Goal: Communication & Community: Participate in discussion

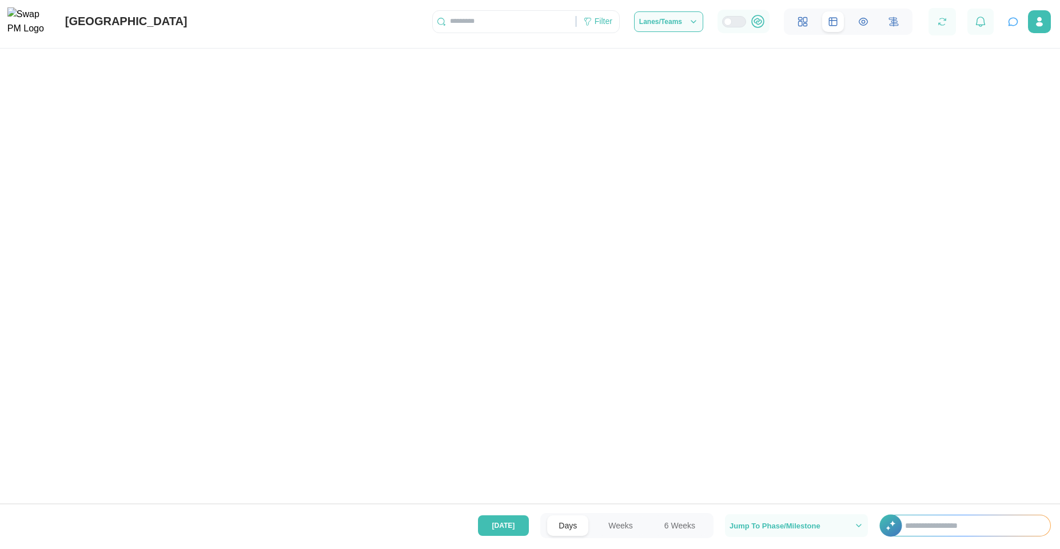
click at [866, 444] on input "text" at bounding box center [972, 526] width 157 height 21
click at [866, 24] on icon "button" at bounding box center [1012, 21] width 11 height 11
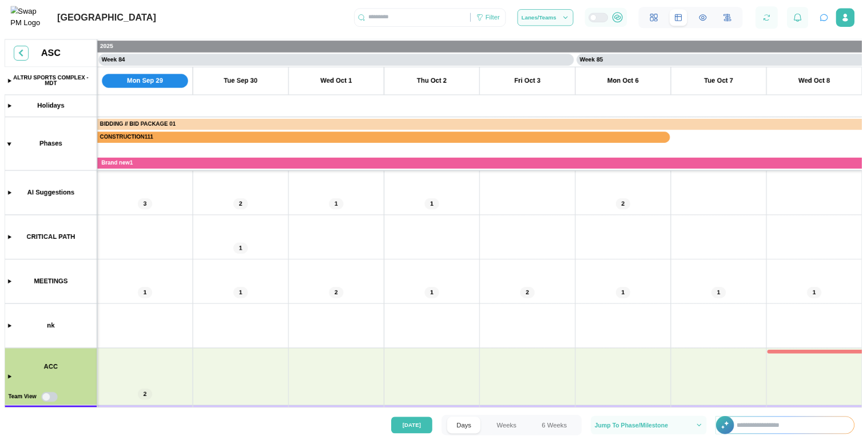
scroll to position [0, 49057]
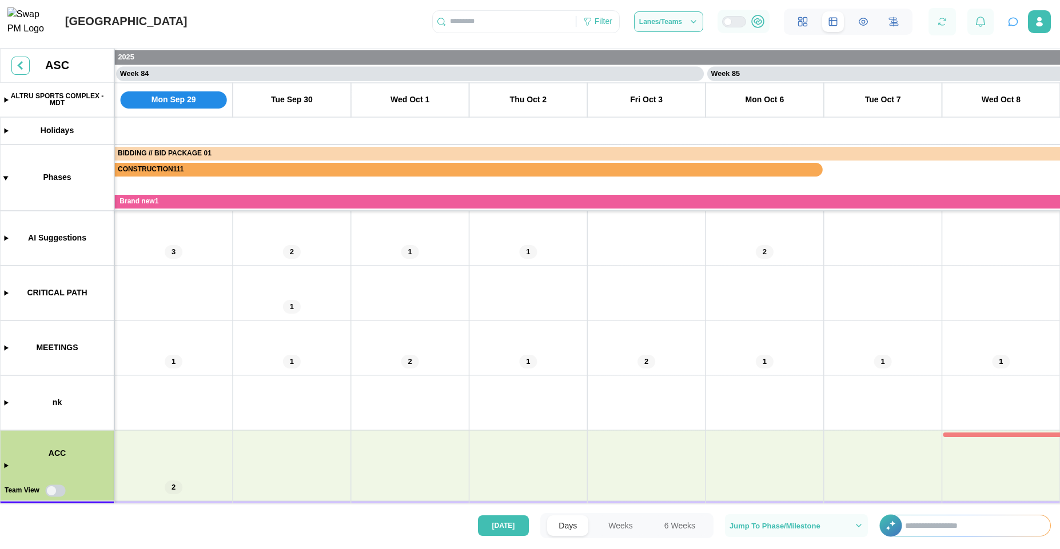
click at [1018, 26] on icon "button" at bounding box center [1012, 21] width 11 height 11
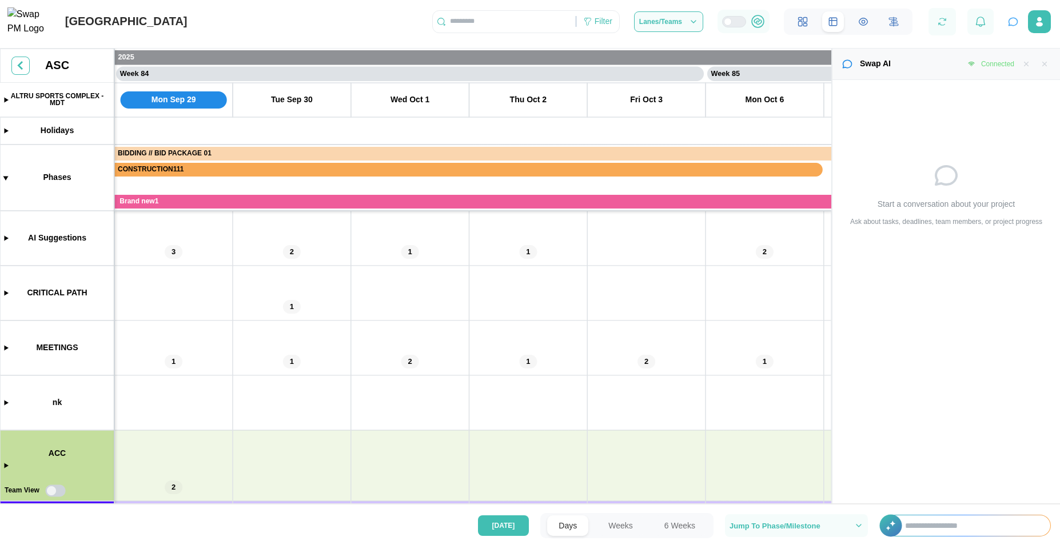
click at [936, 527] on input "text" at bounding box center [972, 526] width 157 height 21
click at [1013, 30] on button "button" at bounding box center [1013, 22] width 16 height 16
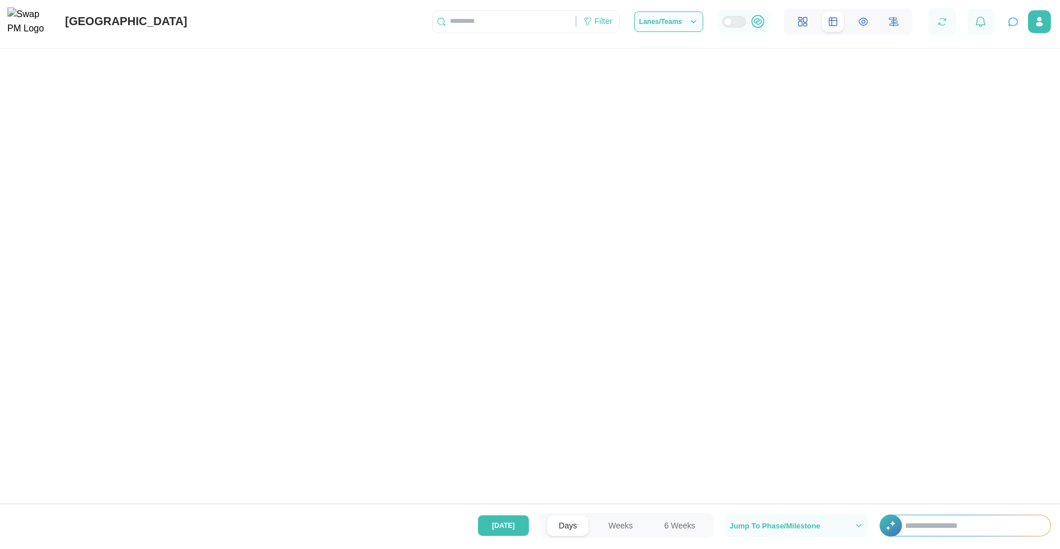
click at [1013, 30] on button "button" at bounding box center [1013, 22] width 16 height 16
click at [1013, 23] on icon "button" at bounding box center [1012, 21] width 11 height 11
click at [980, 521] on input "text" at bounding box center [972, 526] width 157 height 21
type input "*****"
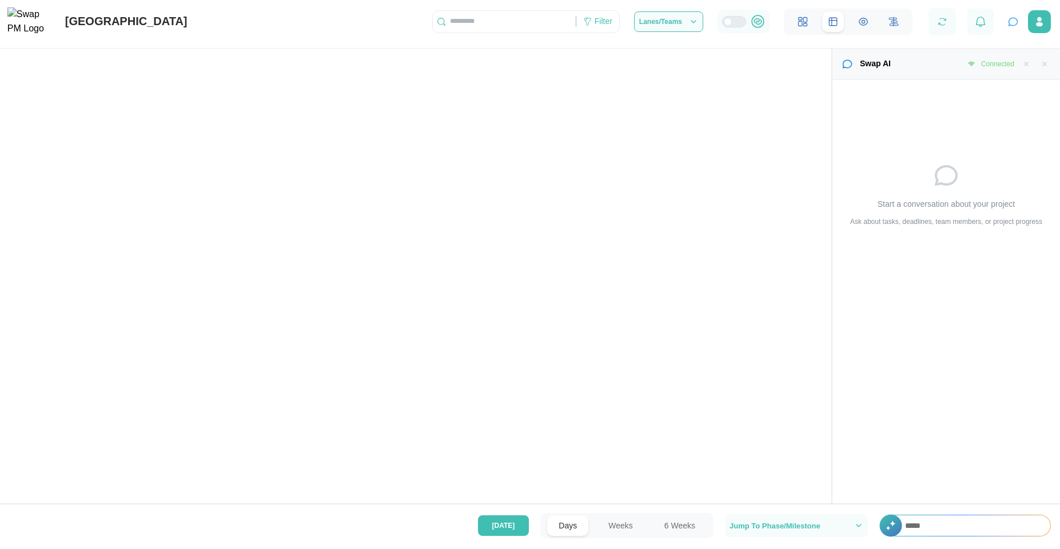
click at [893, 528] on div "*****" at bounding box center [967, 526] width 165 height 21
drag, startPoint x: 959, startPoint y: 445, endPoint x: 962, endPoint y: 409, distance: 36.1
click at [960, 440] on div "Start a conversation about your project Ask about tasks, deadlines, team member…" at bounding box center [946, 297] width 228 height 434
click at [917, 527] on input "*****" at bounding box center [972, 526] width 157 height 21
click at [899, 527] on input "*****" at bounding box center [972, 526] width 157 height 21
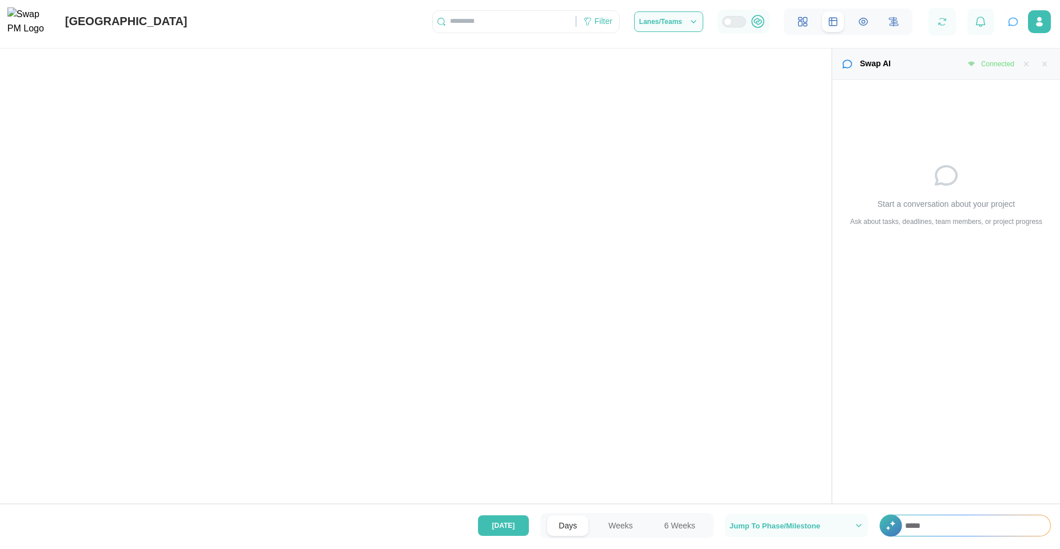
drag, startPoint x: 916, startPoint y: 521, endPoint x: 934, endPoint y: 528, distance: 19.3
click at [931, 528] on input "*****" at bounding box center [972, 526] width 157 height 21
click at [941, 526] on input "*****" at bounding box center [972, 526] width 157 height 21
click at [927, 408] on div "Start a conversation about your project Ask about tasks, deadlines, team member…" at bounding box center [946, 297] width 228 height 434
click at [981, 519] on input "*****" at bounding box center [972, 526] width 157 height 21
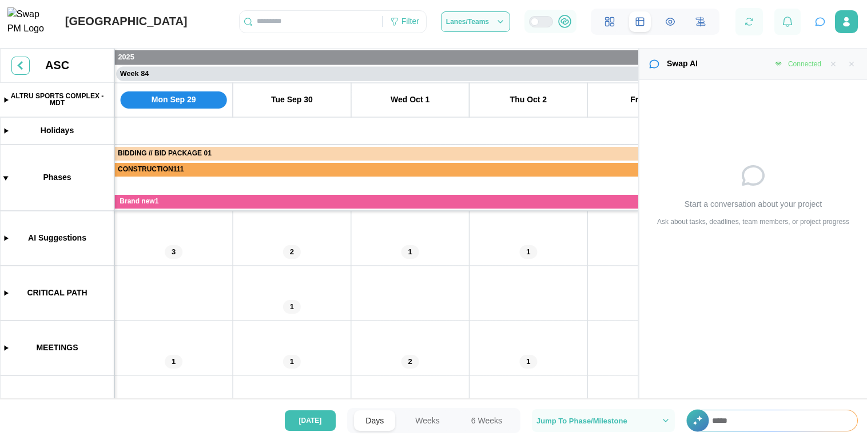
click at [698, 419] on div at bounding box center [692, 421] width 12 height 22
click at [730, 420] on input "*****" at bounding box center [778, 421] width 157 height 21
click at [829, 63] on icon "button" at bounding box center [833, 64] width 8 height 8
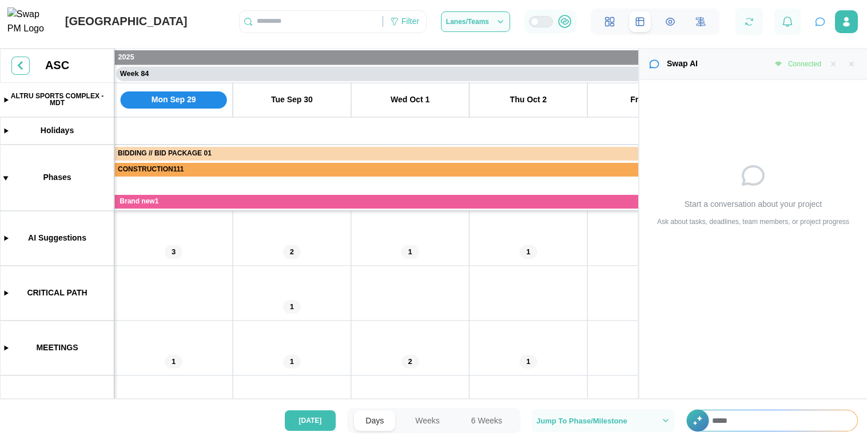
click at [850, 64] on icon "button" at bounding box center [851, 64] width 8 height 8
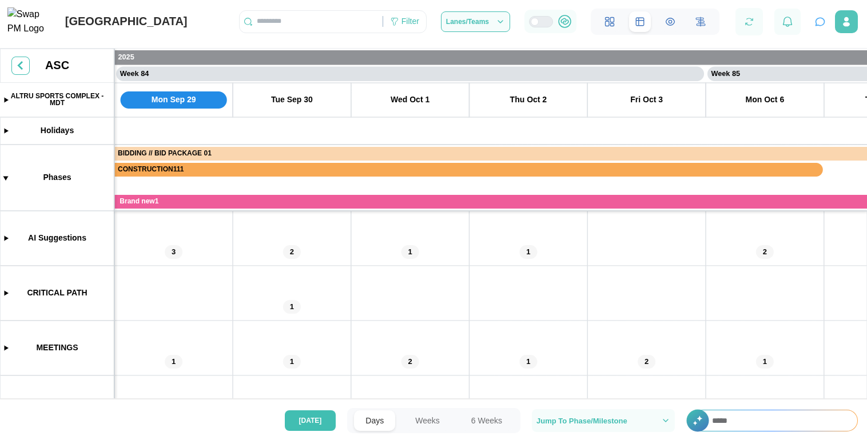
click at [849, 27] on icon "button" at bounding box center [845, 21] width 11 height 11
click at [747, 417] on input "*****" at bounding box center [778, 421] width 157 height 21
click at [688, 422] on div at bounding box center [692, 421] width 12 height 22
click at [696, 421] on div at bounding box center [692, 421] width 12 height 22
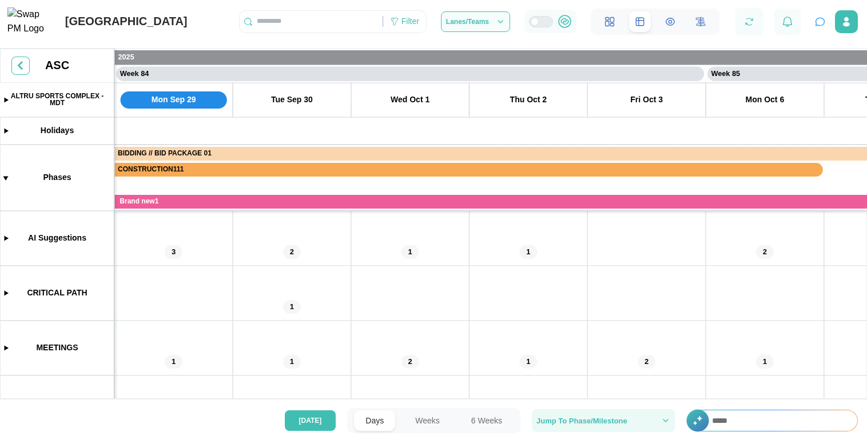
click at [659, 421] on div "Jump To Phase/Milestone" at bounding box center [603, 420] width 134 height 9
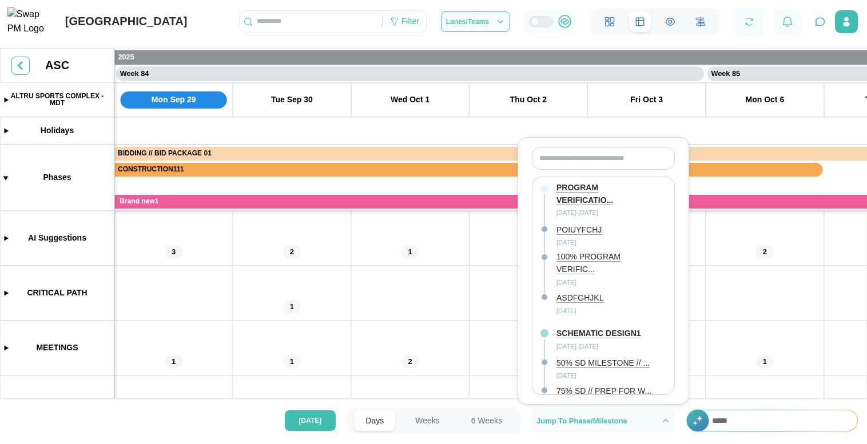
scroll to position [0, 0]
click at [452, 421] on div "Days Weeks 6 Weeks" at bounding box center [433, 420] width 173 height 25
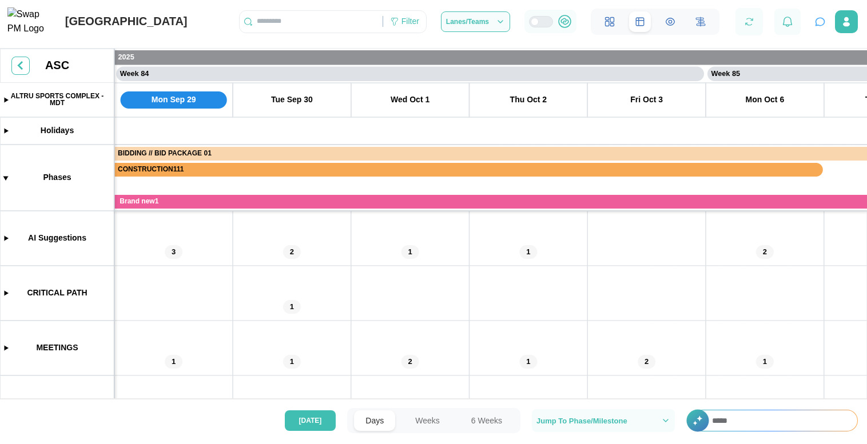
click at [435, 423] on button "Weeks" at bounding box center [427, 421] width 47 height 21
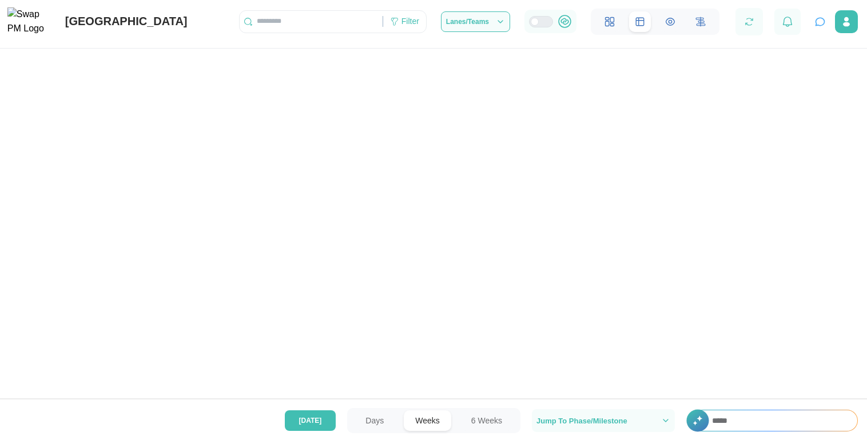
scroll to position [0, 30850]
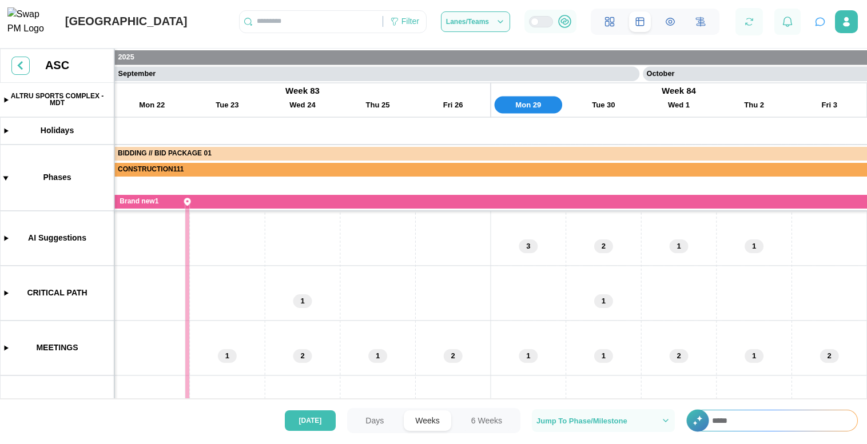
click at [476, 421] on button "6 Weeks" at bounding box center [487, 421] width 54 height 21
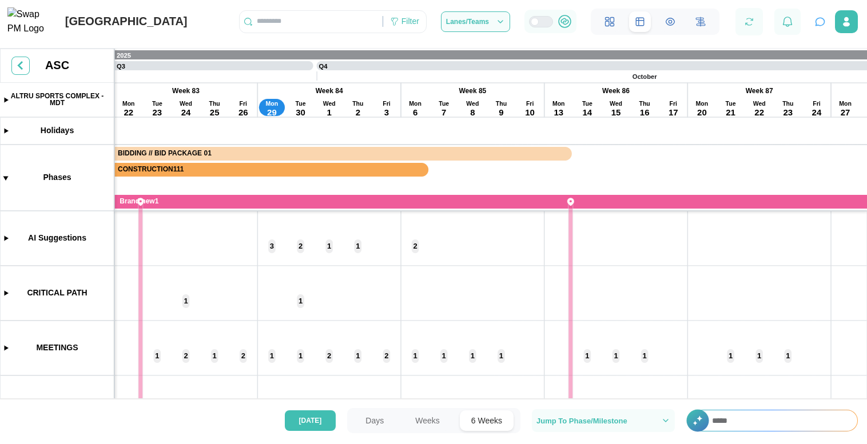
scroll to position [0, 11752]
click at [6, 241] on canvas at bounding box center [433, 247] width 867 height 396
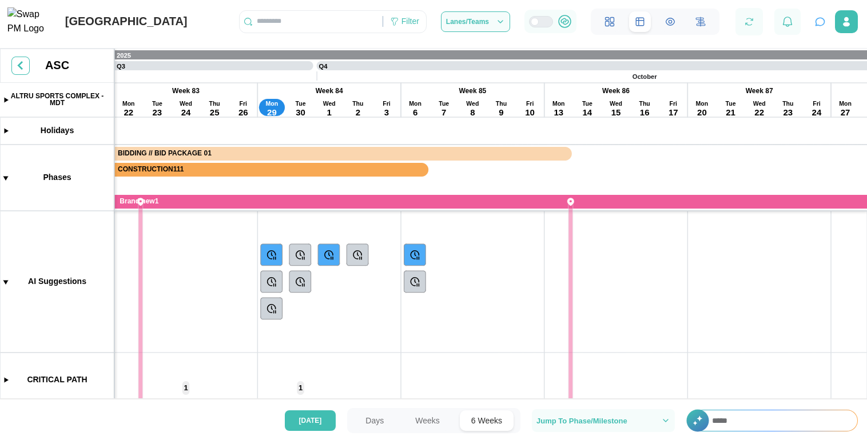
drag, startPoint x: 165, startPoint y: 305, endPoint x: 425, endPoint y: 305, distance: 259.6
click at [425, 305] on canvas at bounding box center [433, 247] width 867 height 396
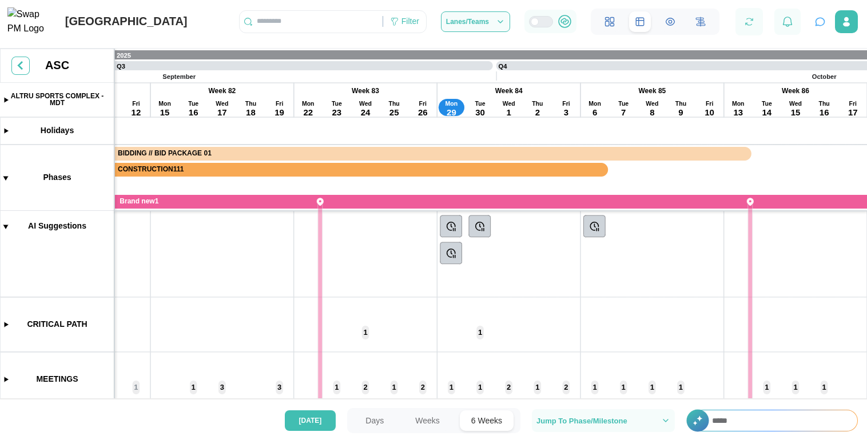
scroll to position [26, 0]
drag, startPoint x: 393, startPoint y: 280, endPoint x: 287, endPoint y: 310, distance: 110.6
click at [284, 310] on canvas at bounding box center [433, 247] width 867 height 396
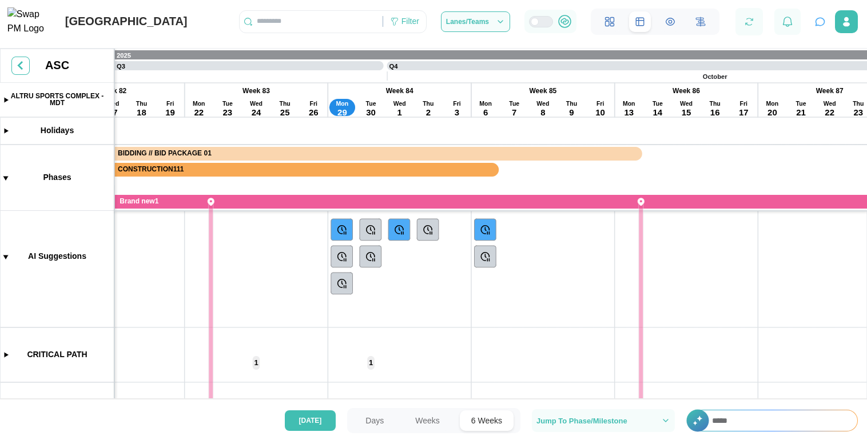
click at [343, 228] on canvas at bounding box center [433, 247] width 867 height 396
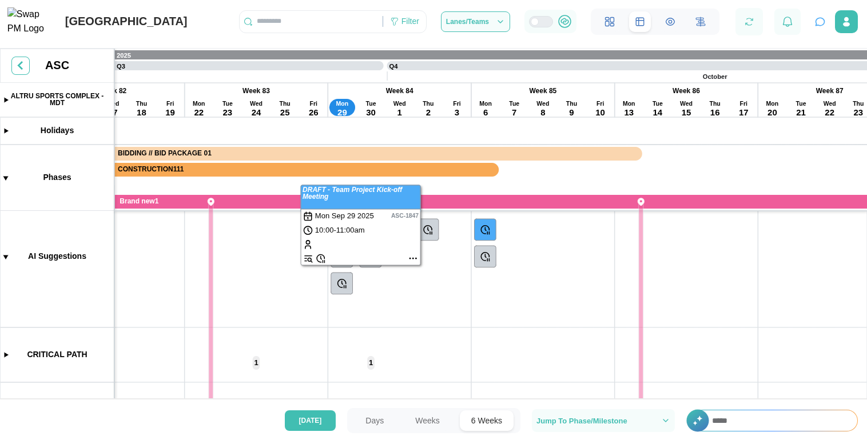
click at [282, 300] on canvas at bounding box center [433, 247] width 867 height 396
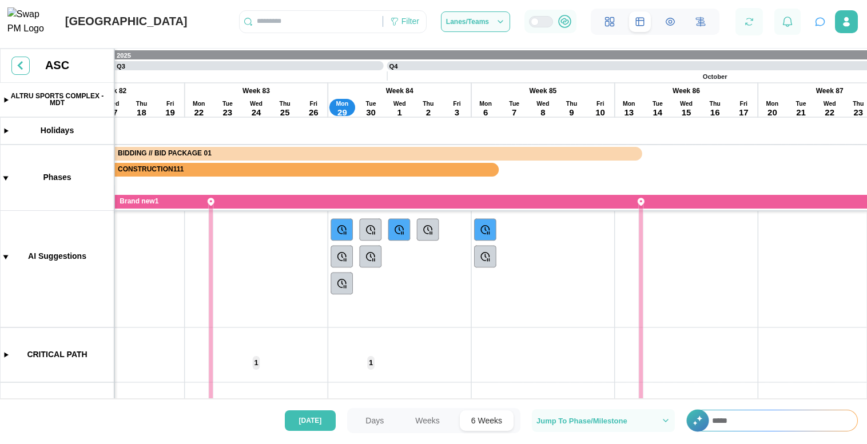
drag, startPoint x: 426, startPoint y: 325, endPoint x: 567, endPoint y: 359, distance: 145.2
click at [567, 359] on canvas at bounding box center [433, 247] width 867 height 396
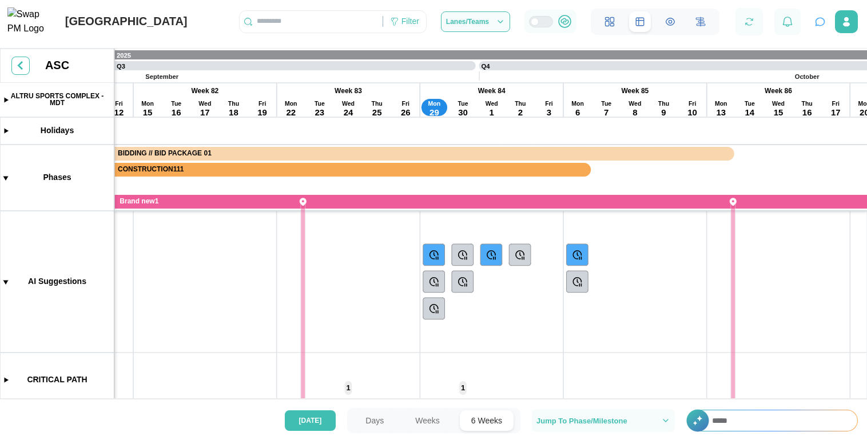
scroll to position [52, 0]
drag, startPoint x: 573, startPoint y: 336, endPoint x: 616, endPoint y: 286, distance: 65.2
click at [616, 286] on canvas at bounding box center [433, 247] width 867 height 396
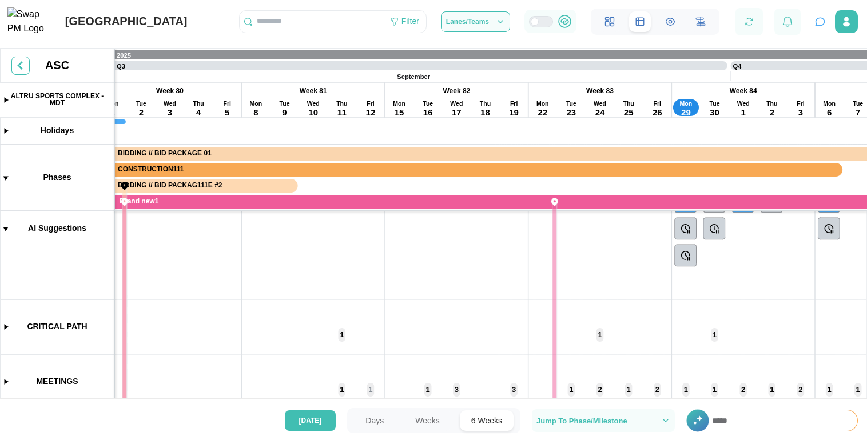
scroll to position [62, 0]
drag, startPoint x: 304, startPoint y: 304, endPoint x: 608, endPoint y: 296, distance: 304.9
click at [608, 294] on canvas at bounding box center [433, 247] width 867 height 396
drag, startPoint x: 266, startPoint y: 304, endPoint x: 574, endPoint y: 288, distance: 308.1
click at [571, 285] on canvas at bounding box center [433, 247] width 867 height 396
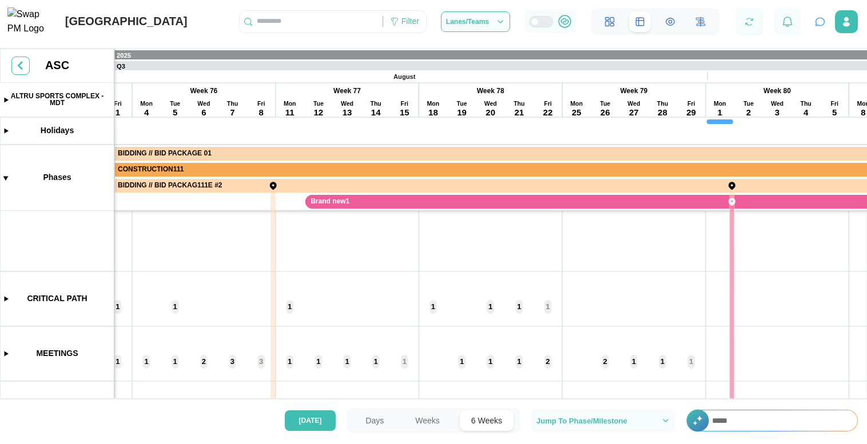
scroll to position [0, 0]
drag, startPoint x: 424, startPoint y: 322, endPoint x: 402, endPoint y: 402, distance: 82.5
click at [401, 401] on main "Swap AI Connected Start a conversation about your project Ask about tasks, dead…" at bounding box center [433, 222] width 867 height 444
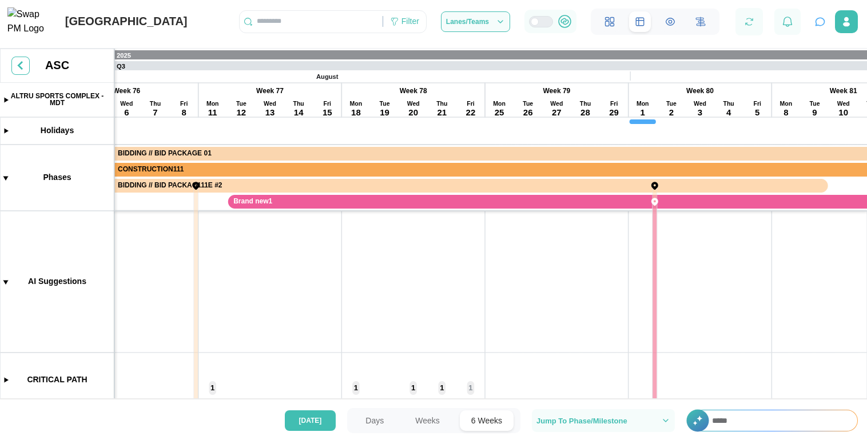
drag, startPoint x: 525, startPoint y: 322, endPoint x: 281, endPoint y: 360, distance: 246.4
click at [281, 360] on canvas at bounding box center [433, 247] width 867 height 396
drag, startPoint x: 404, startPoint y: 350, endPoint x: 320, endPoint y: 350, distance: 83.5
click at [329, 350] on canvas at bounding box center [433, 247] width 867 height 396
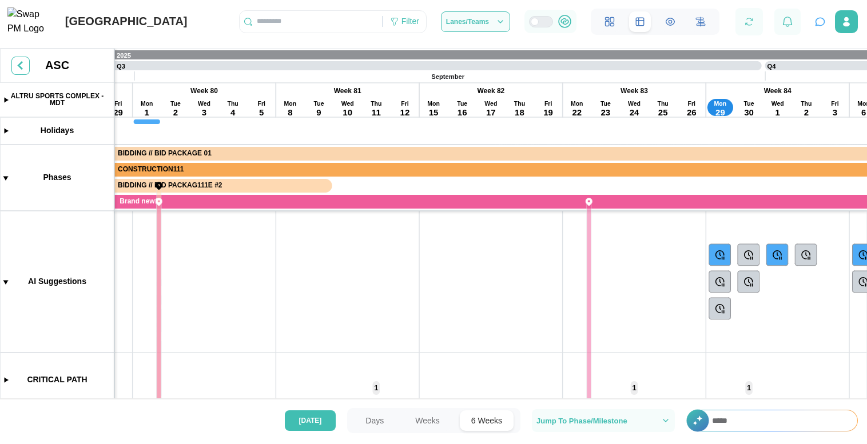
click at [813, 22] on button "button" at bounding box center [820, 22] width 16 height 16
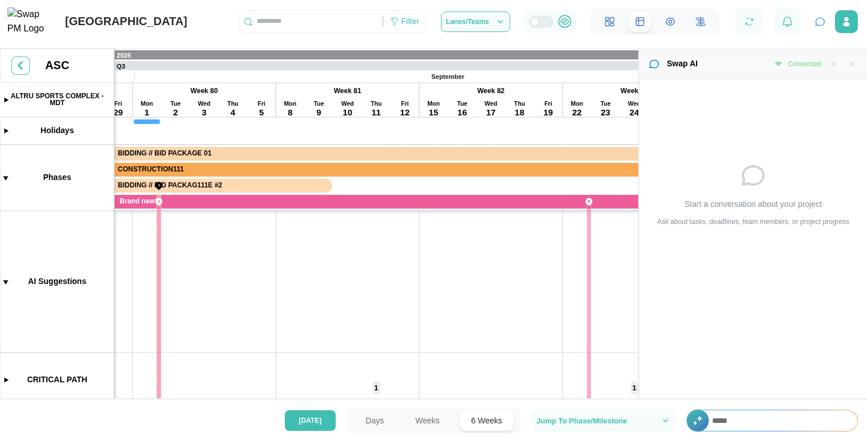
click at [812, 23] on button "button" at bounding box center [820, 22] width 16 height 16
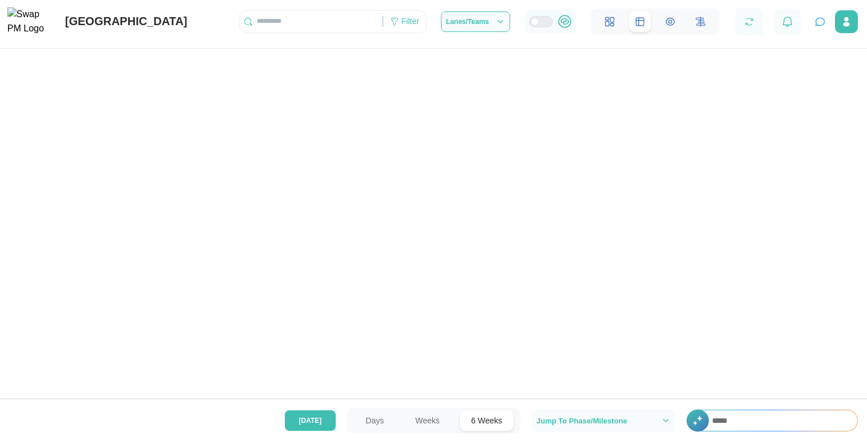
click at [812, 23] on button "button" at bounding box center [820, 22] width 16 height 16
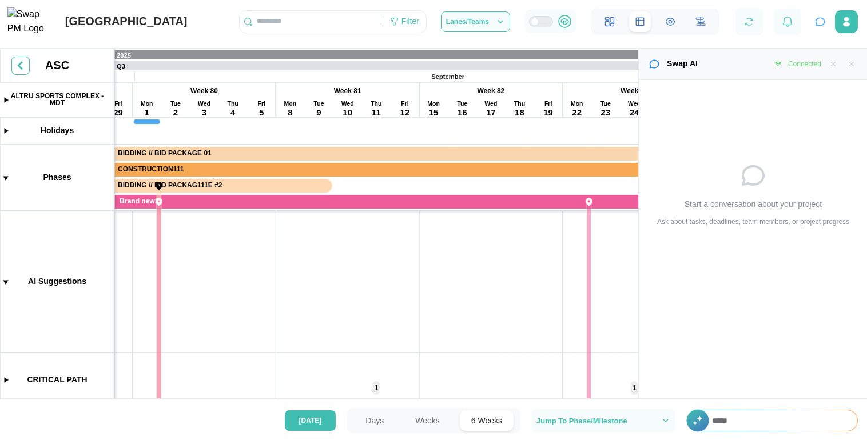
click at [812, 23] on button "button" at bounding box center [820, 22] width 16 height 16
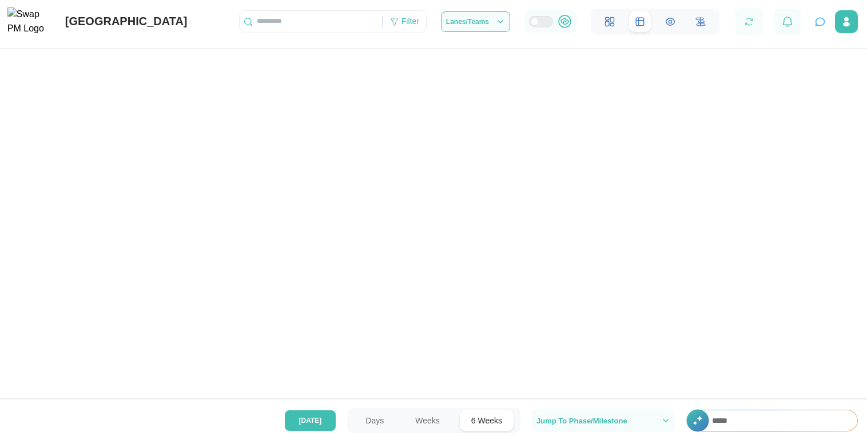
click at [812, 23] on button "button" at bounding box center [820, 22] width 16 height 16
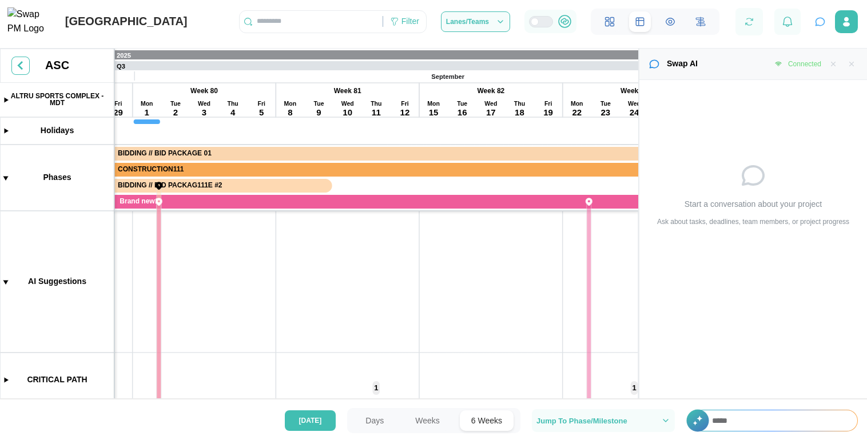
click at [812, 23] on button "button" at bounding box center [820, 22] width 16 height 16
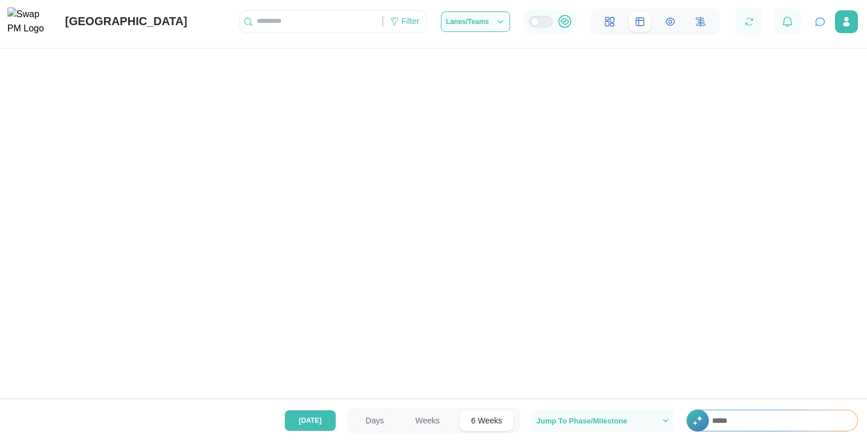
click at [812, 23] on button "button" at bounding box center [820, 22] width 16 height 16
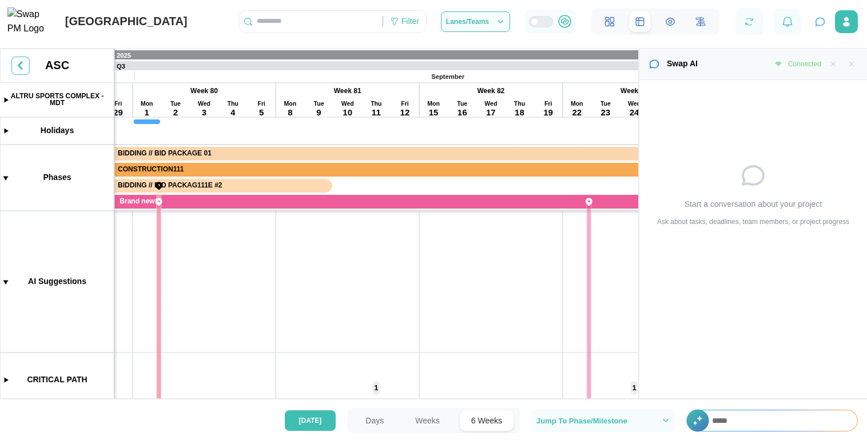
click at [812, 23] on button "button" at bounding box center [820, 22] width 16 height 16
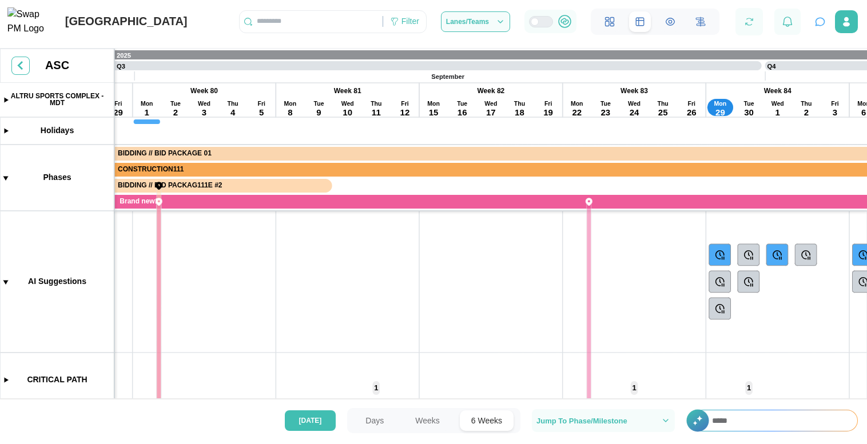
click at [812, 23] on button "button" at bounding box center [820, 22] width 16 height 16
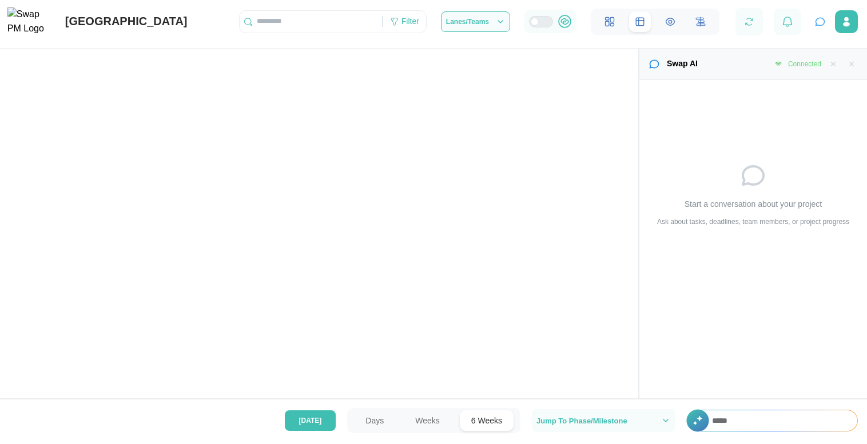
click at [812, 23] on button "button" at bounding box center [820, 22] width 16 height 16
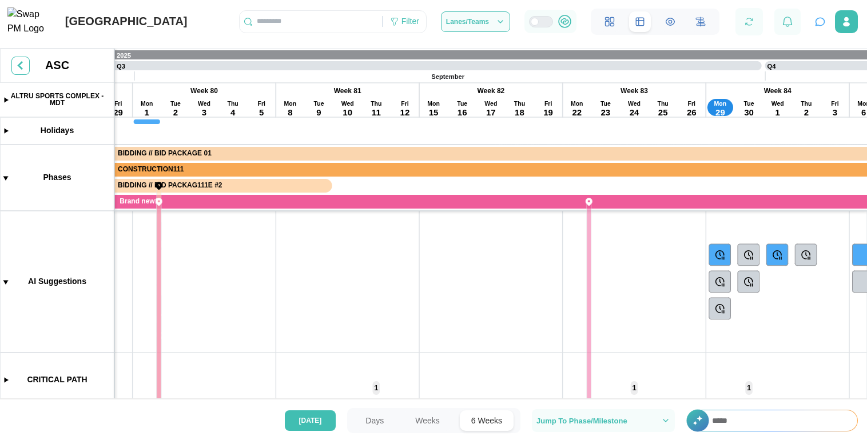
click at [812, 23] on button "button" at bounding box center [820, 22] width 16 height 16
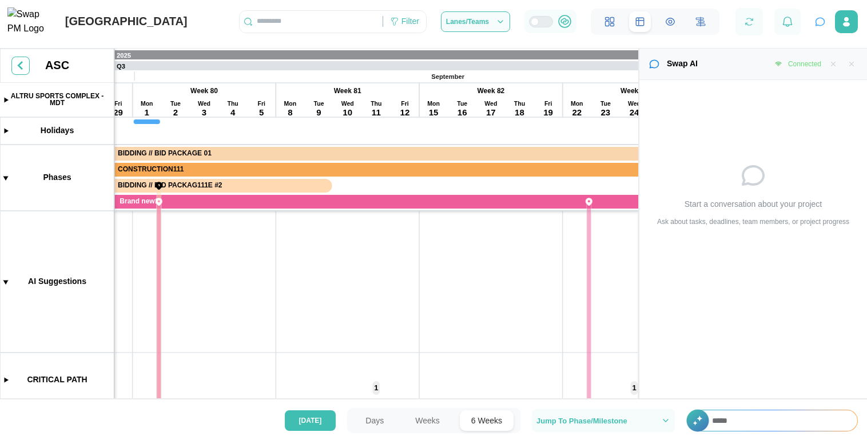
click at [812, 23] on button "button" at bounding box center [820, 22] width 16 height 16
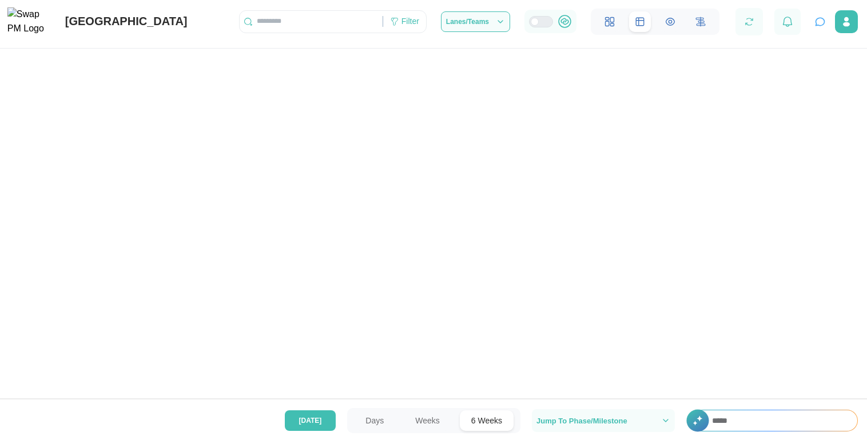
click at [812, 23] on button "button" at bounding box center [820, 22] width 16 height 16
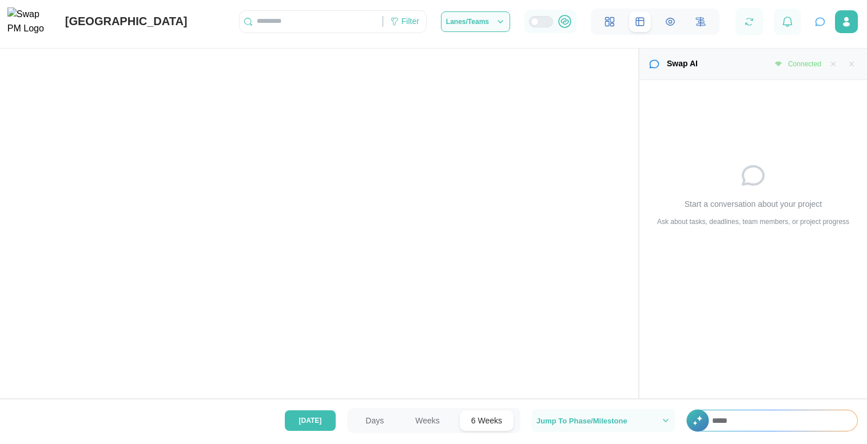
click at [812, 23] on button "button" at bounding box center [820, 22] width 16 height 16
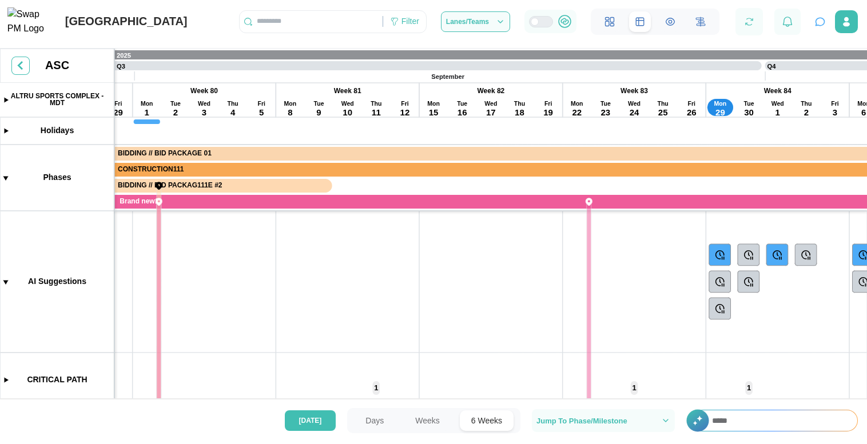
click at [812, 23] on button "button" at bounding box center [820, 22] width 16 height 16
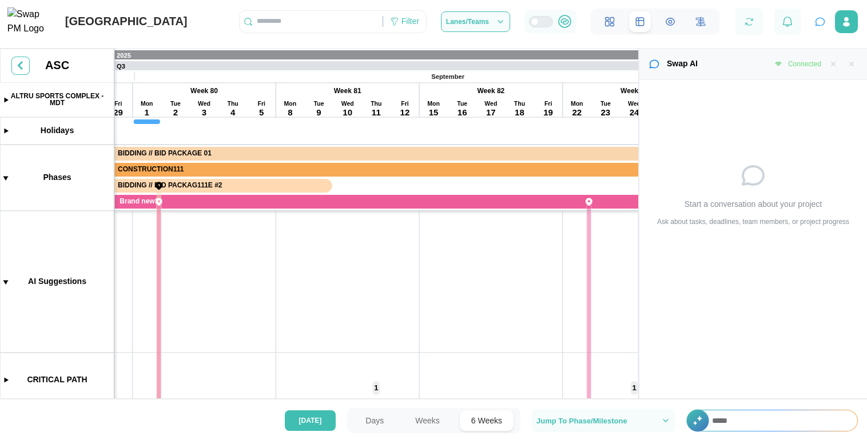
click at [812, 23] on button "button" at bounding box center [820, 22] width 16 height 16
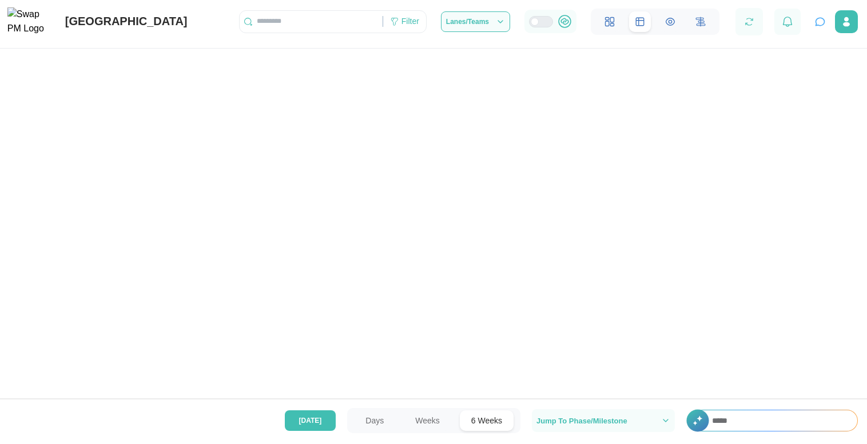
click at [812, 23] on button "button" at bounding box center [820, 22] width 16 height 16
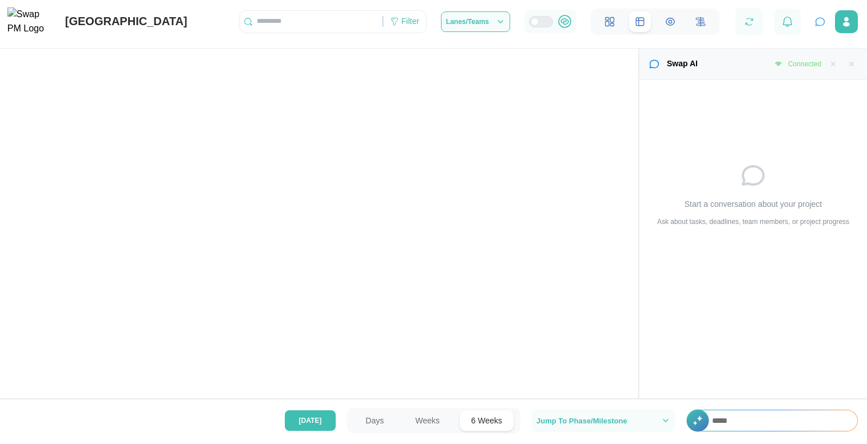
click at [761, 349] on div "Start a conversation about your project Ask about tasks, deadlines, team member…" at bounding box center [753, 244] width 228 height 329
click at [767, 309] on div "Start a conversation about your project Ask about tasks, deadlines, team member…" at bounding box center [753, 244] width 228 height 329
click at [850, 69] on button "button" at bounding box center [851, 64] width 13 height 13
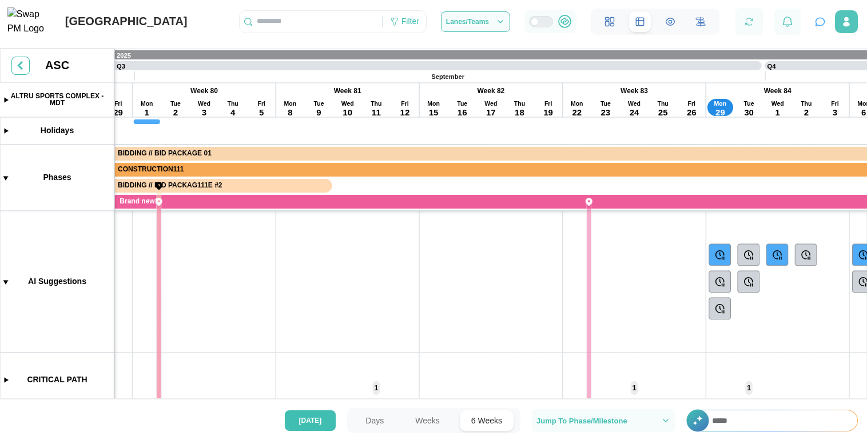
click at [847, 26] on icon "button" at bounding box center [846, 24] width 7 height 5
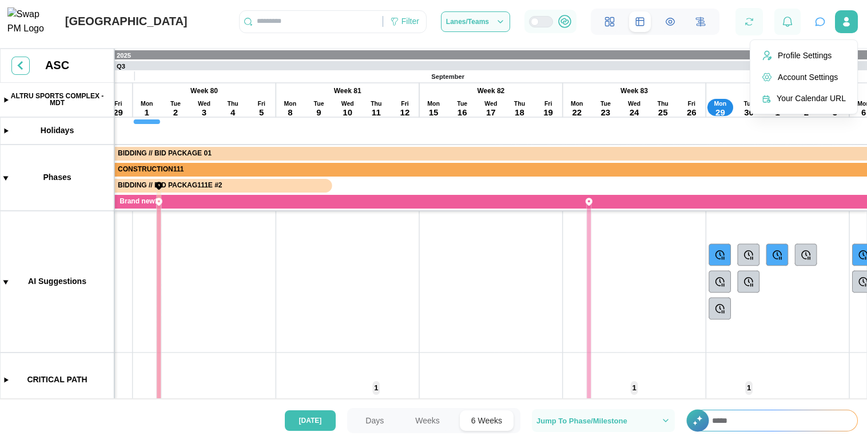
click at [819, 27] on icon "button" at bounding box center [819, 21] width 11 height 11
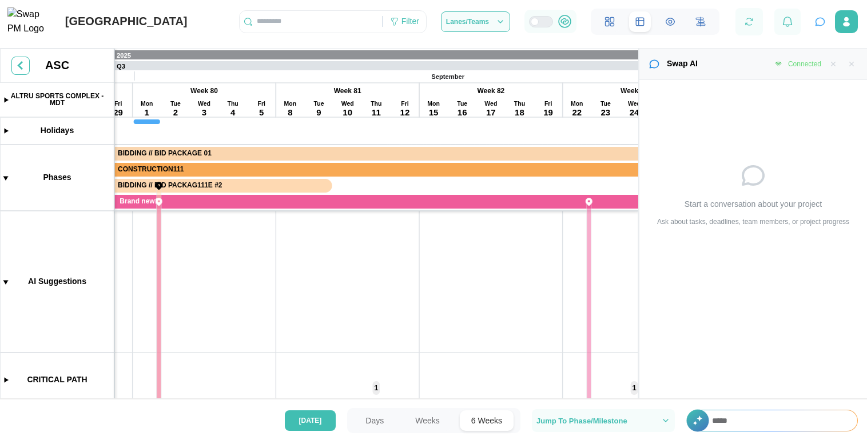
type input "*****"
click at [814, 418] on button "button" at bounding box center [823, 427] width 19 height 19
